Goal: Transaction & Acquisition: Book appointment/travel/reservation

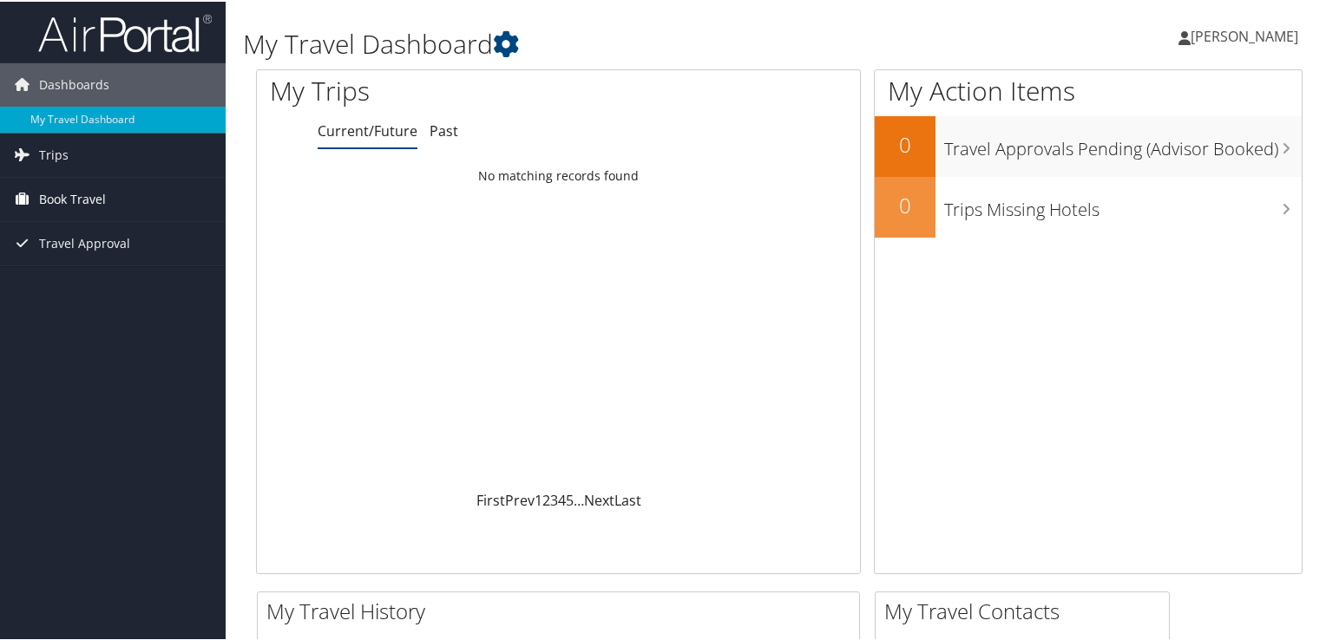
click at [76, 202] on span "Book Travel" at bounding box center [72, 197] width 67 height 43
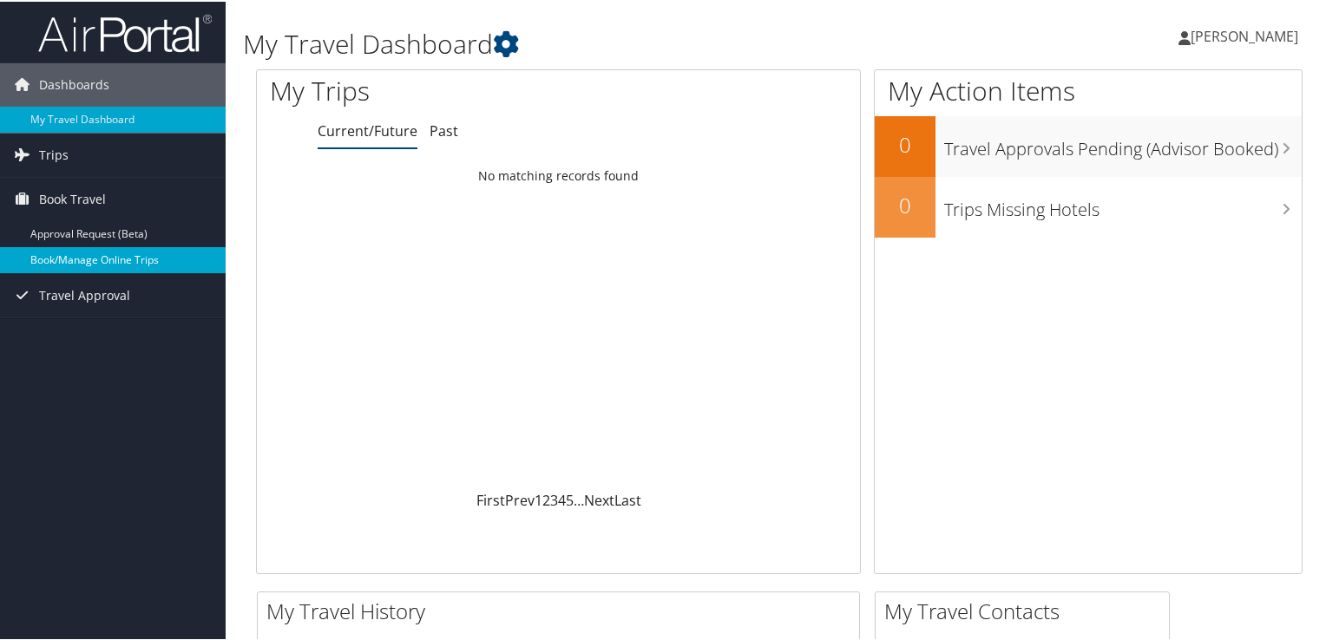
click at [86, 258] on link "Book/Manage Online Trips" at bounding box center [113, 259] width 226 height 26
